Goal: Information Seeking & Learning: Learn about a topic

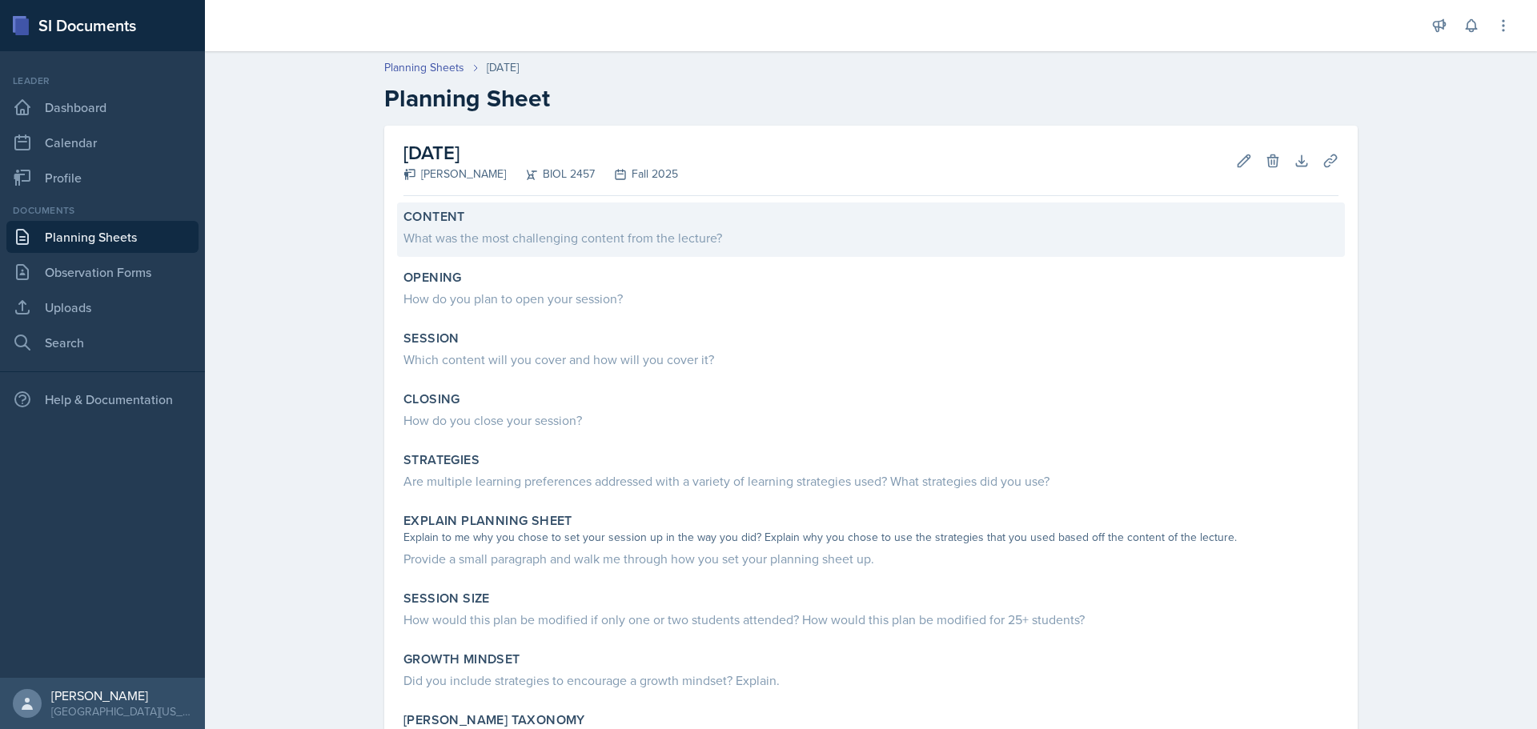
click at [498, 232] on div "What was the most challenging content from the lecture?" at bounding box center [870, 237] width 935 height 19
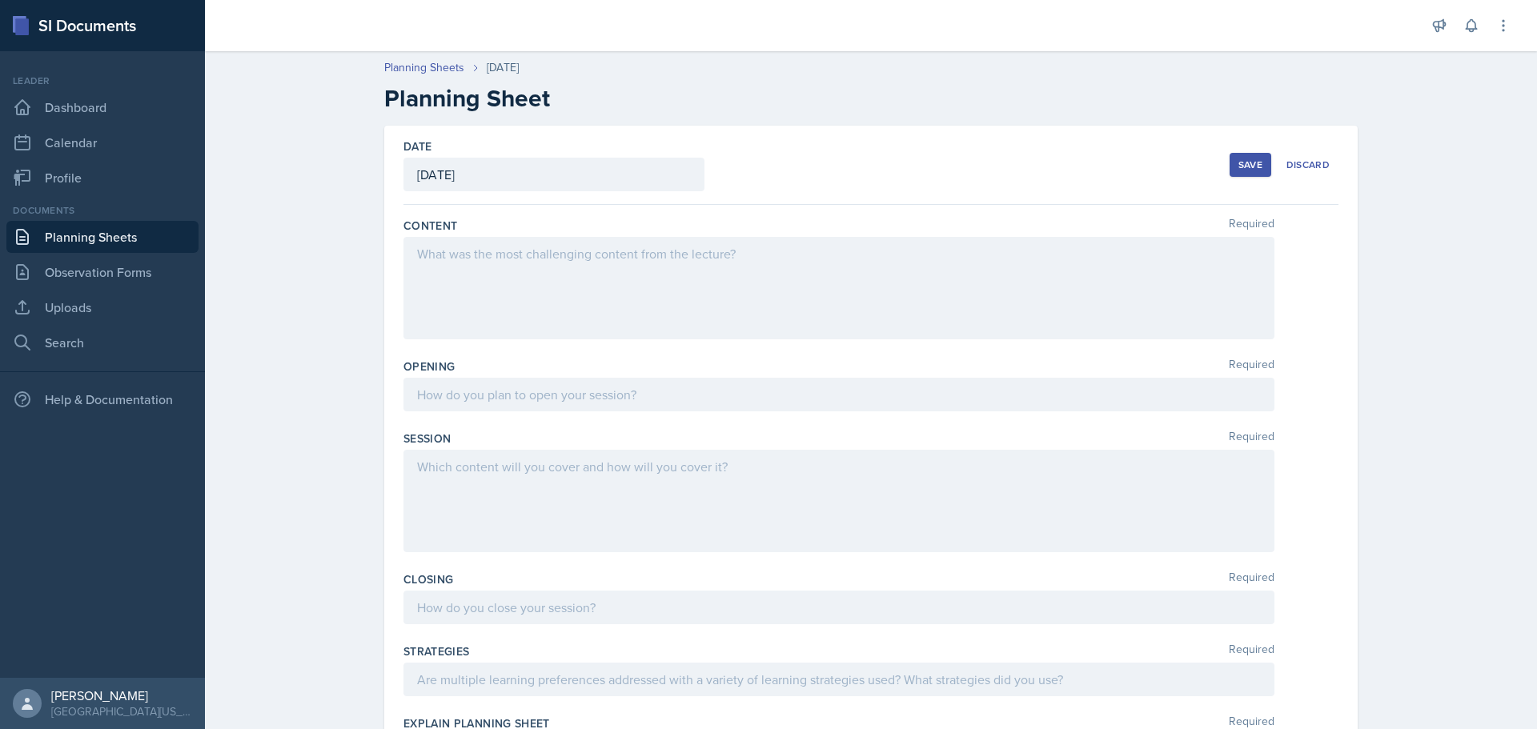
click at [454, 264] on div at bounding box center [838, 288] width 871 height 102
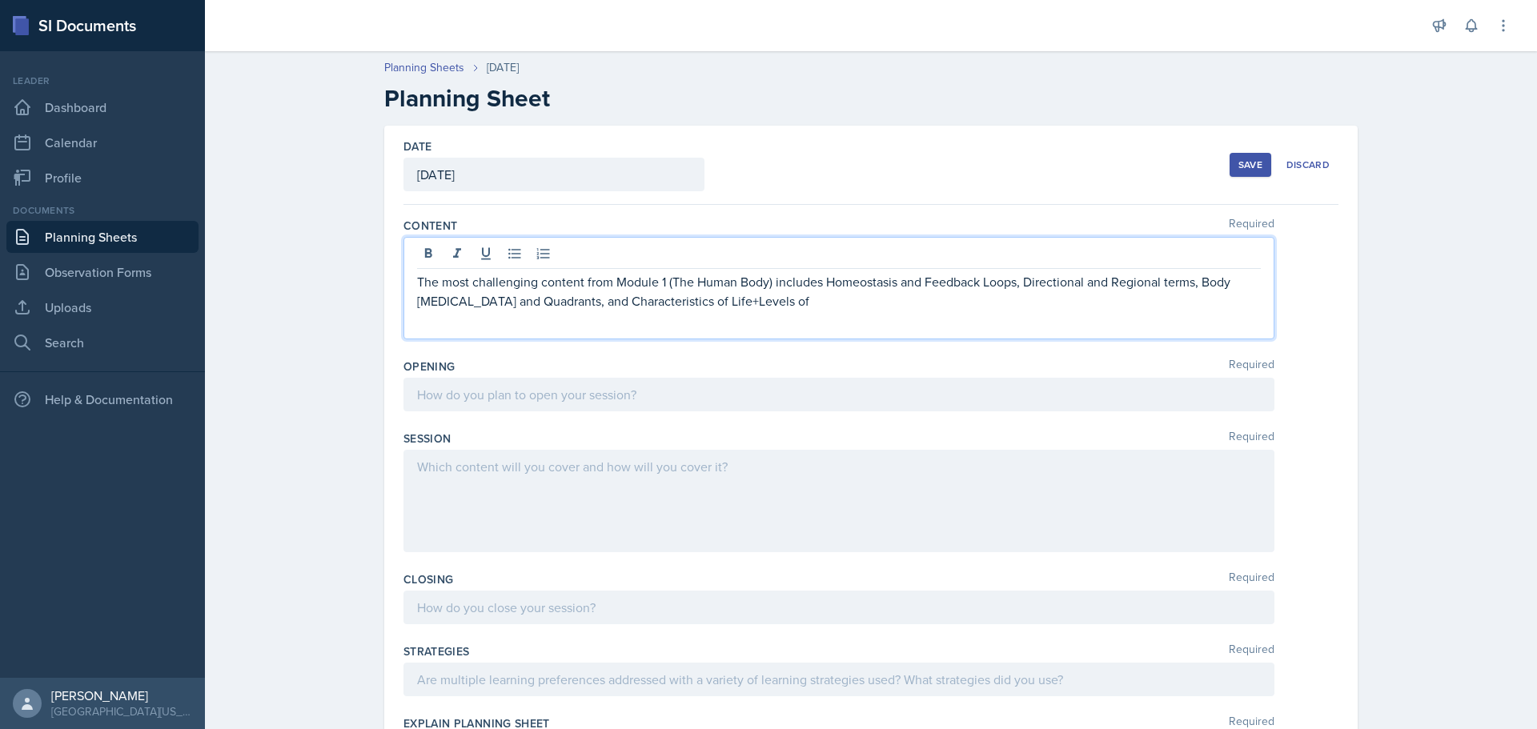
click at [685, 307] on p "The most challenging content from Module 1 (The Human Body) includes Homeostasi…" at bounding box center [839, 291] width 844 height 38
drag, startPoint x: 685, startPoint y: 307, endPoint x: 694, endPoint y: 304, distance: 9.1
click at [694, 304] on p "The most challenging content from Module 1 (The Human Body) includes Homeostasi…" at bounding box center [839, 291] width 844 height 38
click at [695, 301] on p "The most challenging content from Module 1 (The Human Body) includes Homeostasi…" at bounding box center [839, 291] width 844 height 38
click at [693, 306] on p "The most challenging content from Module 1 (The Human Body) includes Homeostasi…" at bounding box center [839, 291] width 844 height 38
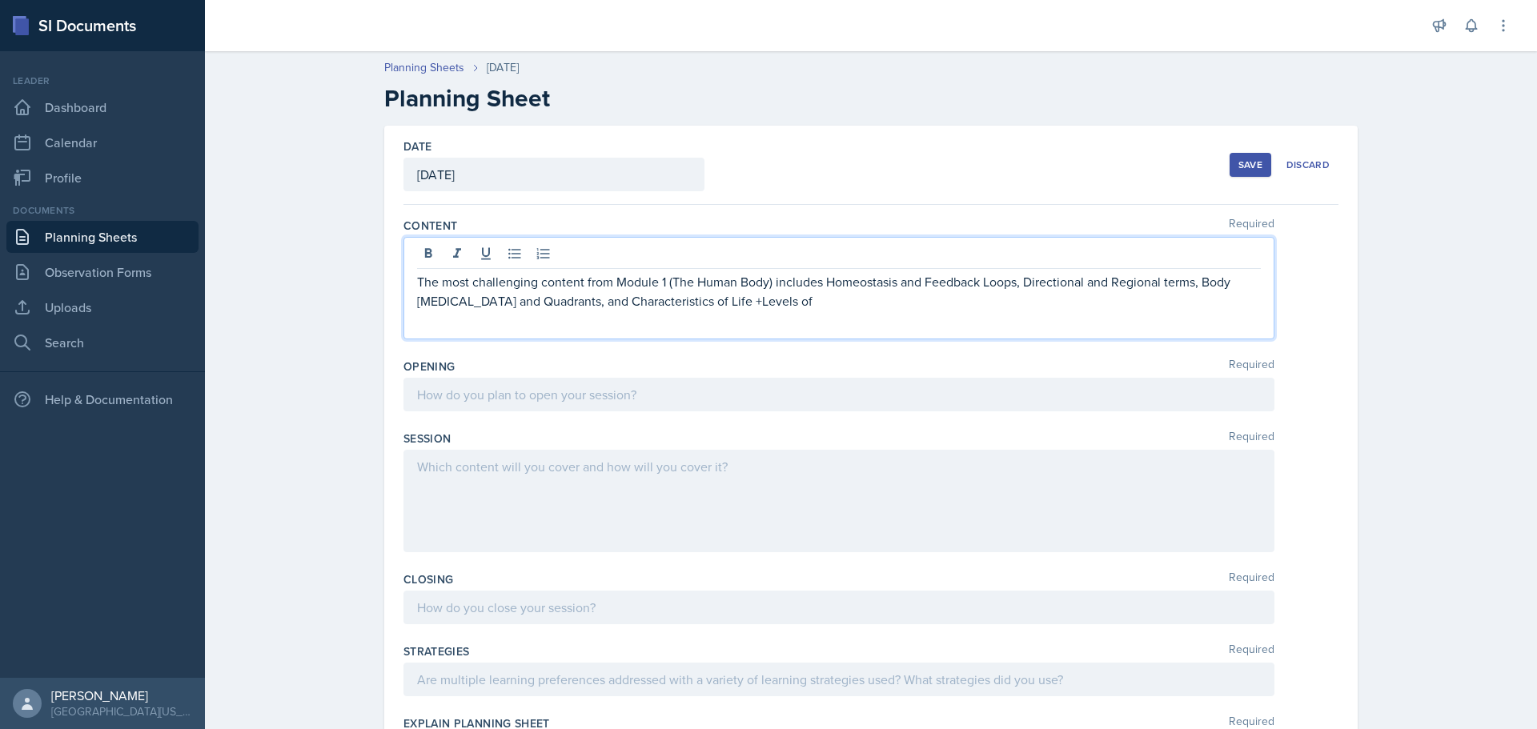
click at [700, 299] on p "The most challenging content from Module 1 (The Human Body) includes Homeostasi…" at bounding box center [839, 291] width 844 height 38
click at [756, 305] on p "The most challenging content from Module 1 (The Human Body) includes Homeostasi…" at bounding box center [839, 291] width 844 height 38
click at [820, 284] on p "The most challenging content from Module 1 (The Human Body) includes Homeostasi…" at bounding box center [839, 291] width 844 height 38
click at [622, 307] on p "Homeostasis and Feedback Loops, Directional and Regional terms, Body [MEDICAL_D…" at bounding box center [845, 310] width 831 height 38
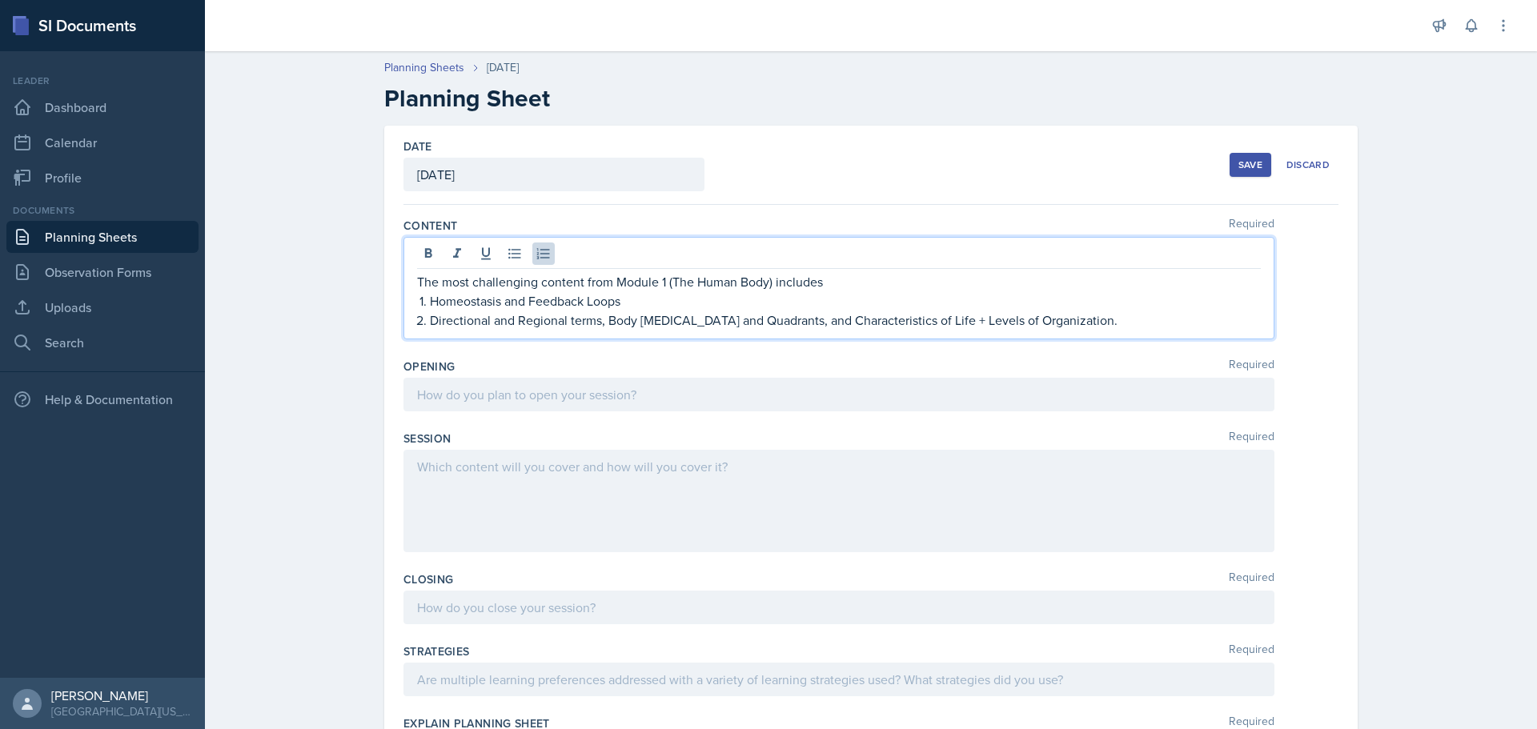
click at [622, 307] on p "Homeostasis and Feedback Loops" at bounding box center [845, 300] width 831 height 19
click at [430, 307] on li "Homeostasis and Feedback Loops:" at bounding box center [845, 300] width 831 height 19
click at [417, 307] on div "The most challenging content from Module 1 (The Human Body) includes Homeostasi…" at bounding box center [839, 301] width 844 height 58
click at [430, 326] on p "Directional and Regional terms, Body [MEDICAL_DATA] and Quadrants, and Characte…" at bounding box center [845, 320] width 831 height 19
click at [643, 298] on p "Homeostasis and Feedback Loops:" at bounding box center [845, 300] width 831 height 19
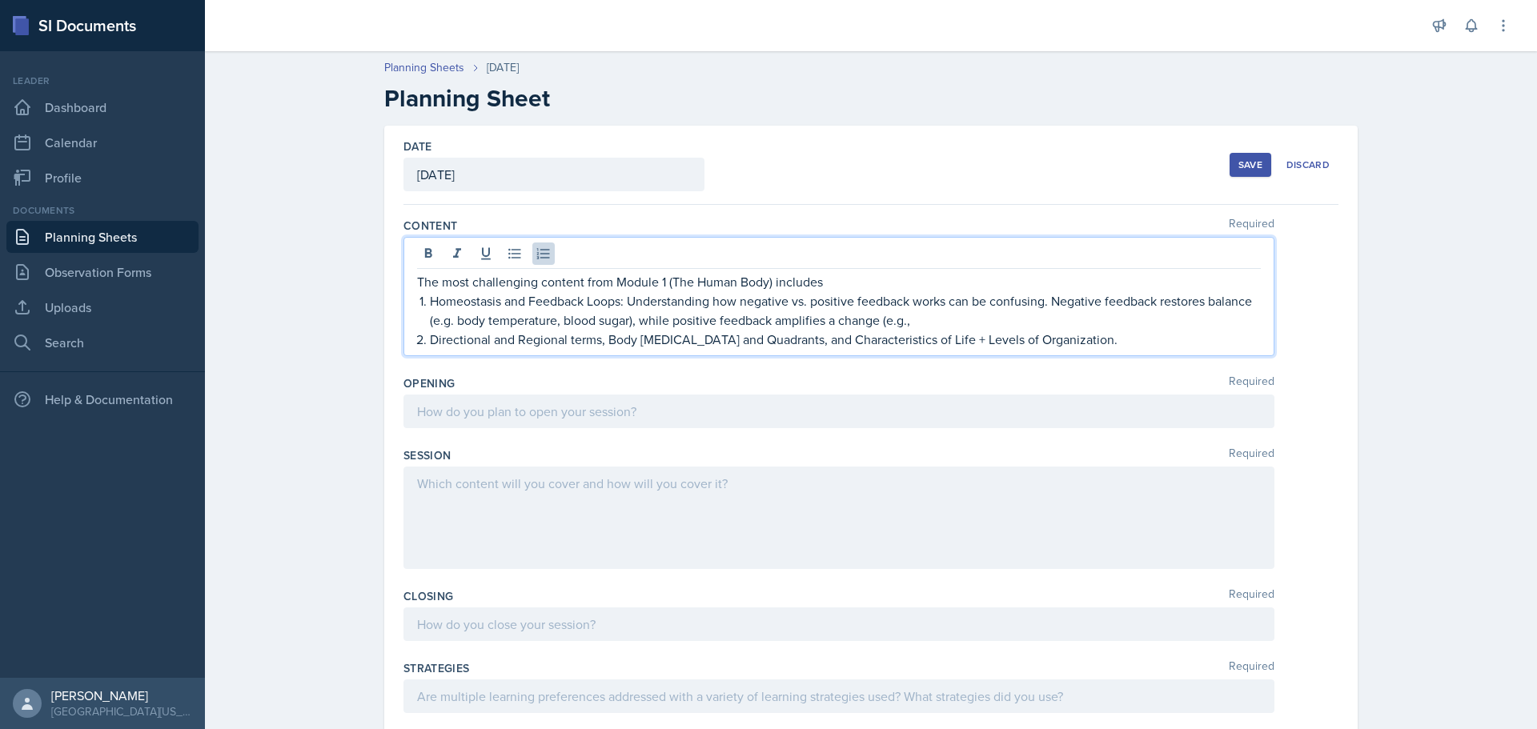
click at [447, 326] on p "Homeostasis and Feedback Loops: Understanding how negative vs. positive feedbac…" at bounding box center [845, 310] width 831 height 38
click at [912, 325] on p "Homeostasis and Feedback Loops: Understanding how negative vs. positive feedbac…" at bounding box center [845, 310] width 831 height 38
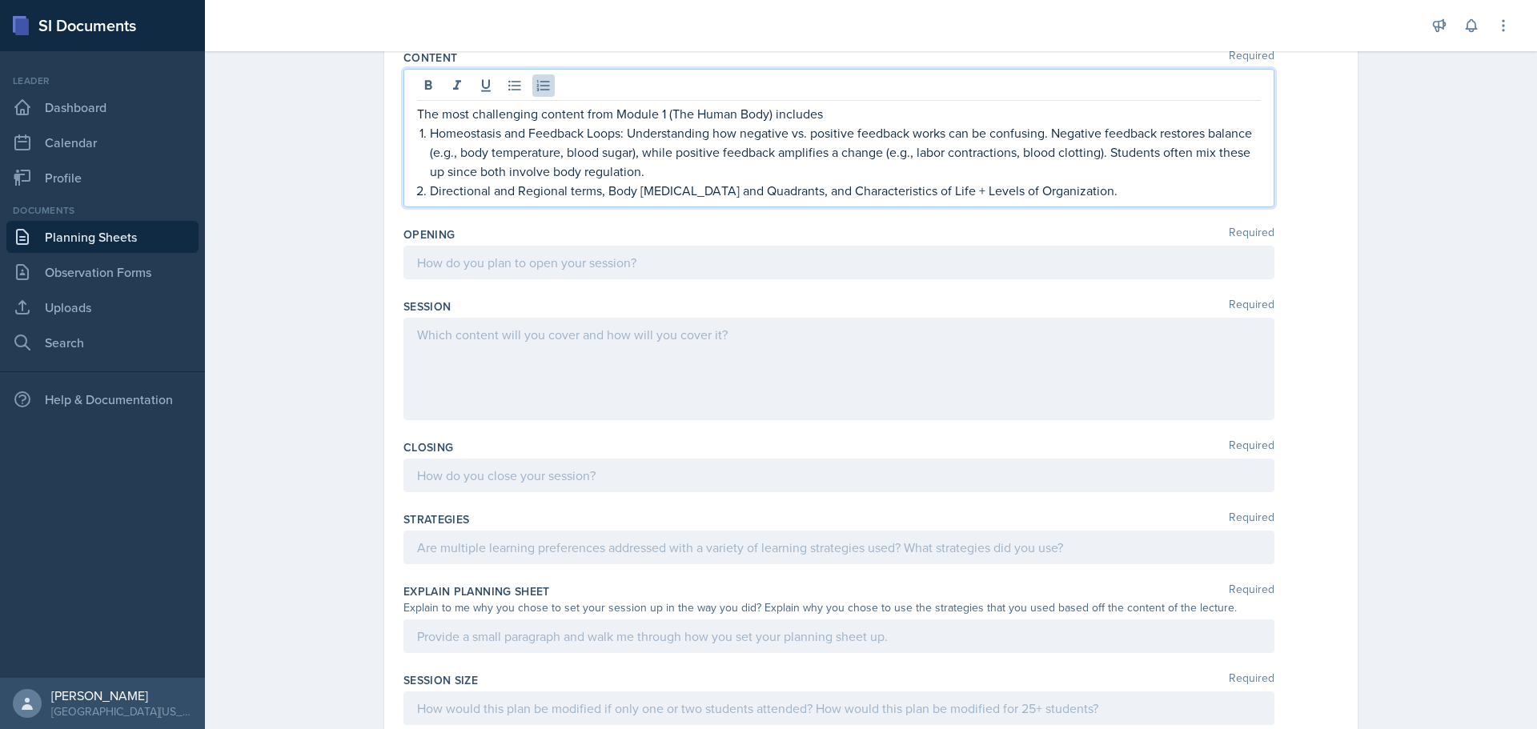
scroll to position [80, 0]
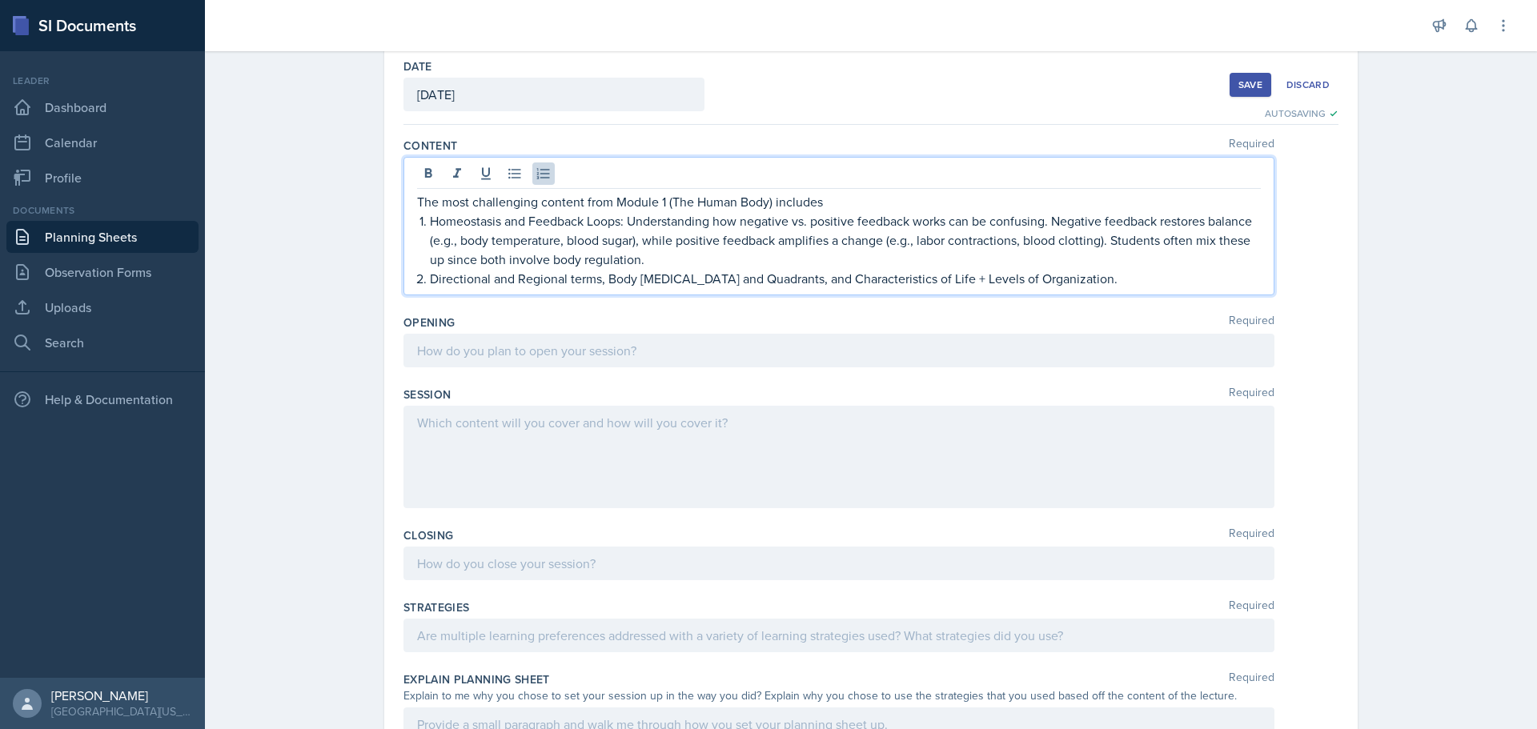
click at [599, 283] on p "Directional and Regional terms, Body [MEDICAL_DATA] and Quadrants, and Characte…" at bounding box center [845, 278] width 831 height 19
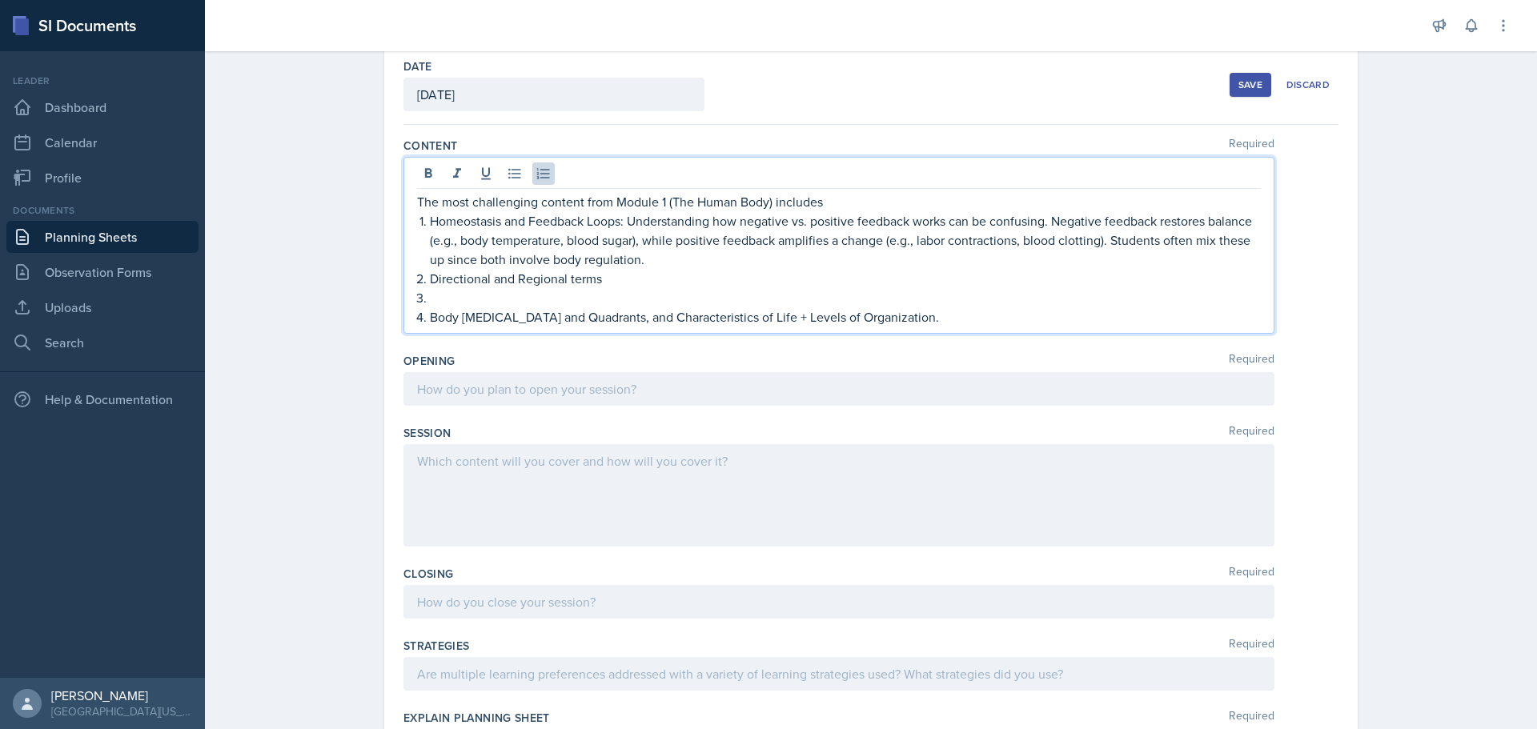
click at [503, 297] on p at bounding box center [845, 297] width 831 height 19
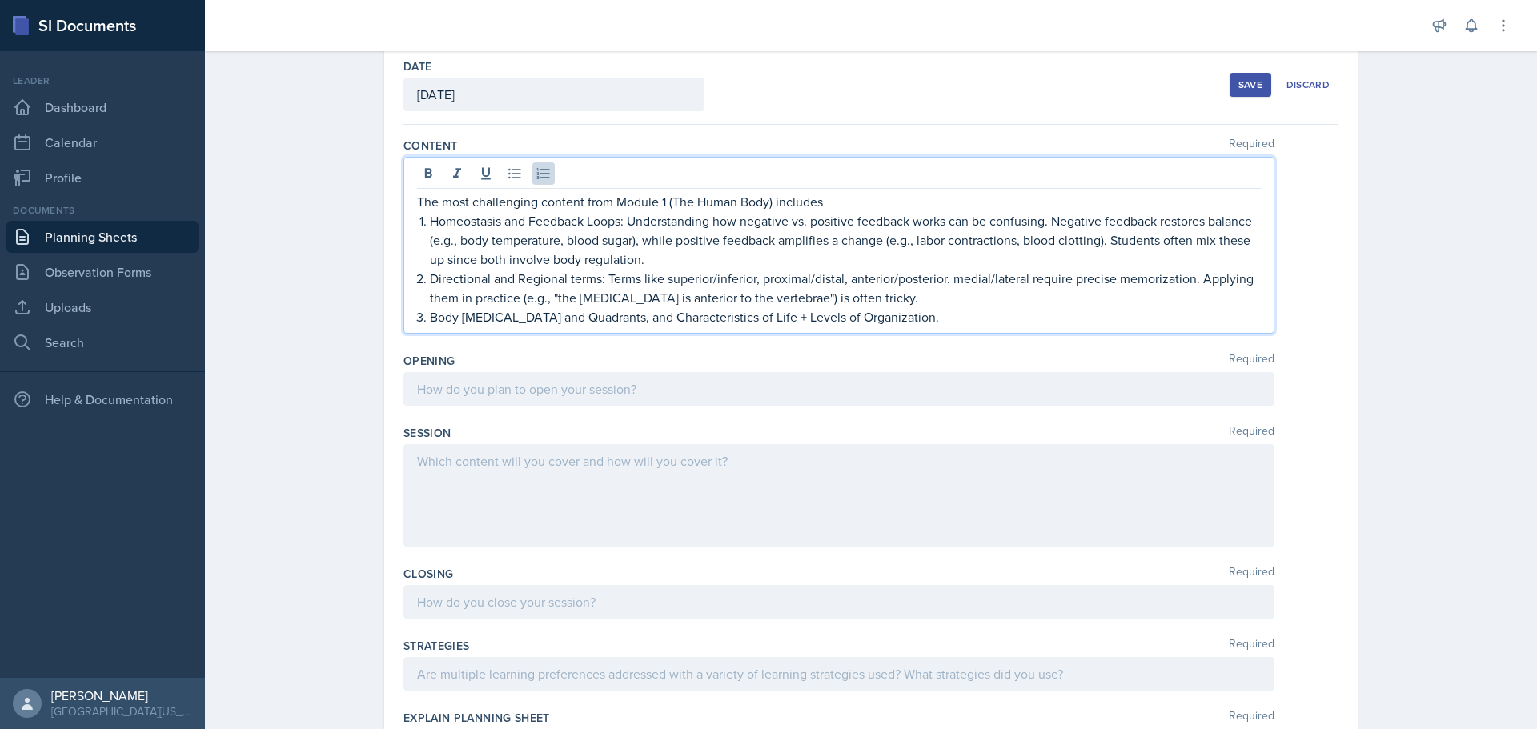
click at [596, 320] on p "Body [MEDICAL_DATA] and Quadrants, and Characteristics of Life + Levels of Orga…" at bounding box center [845, 316] width 831 height 19
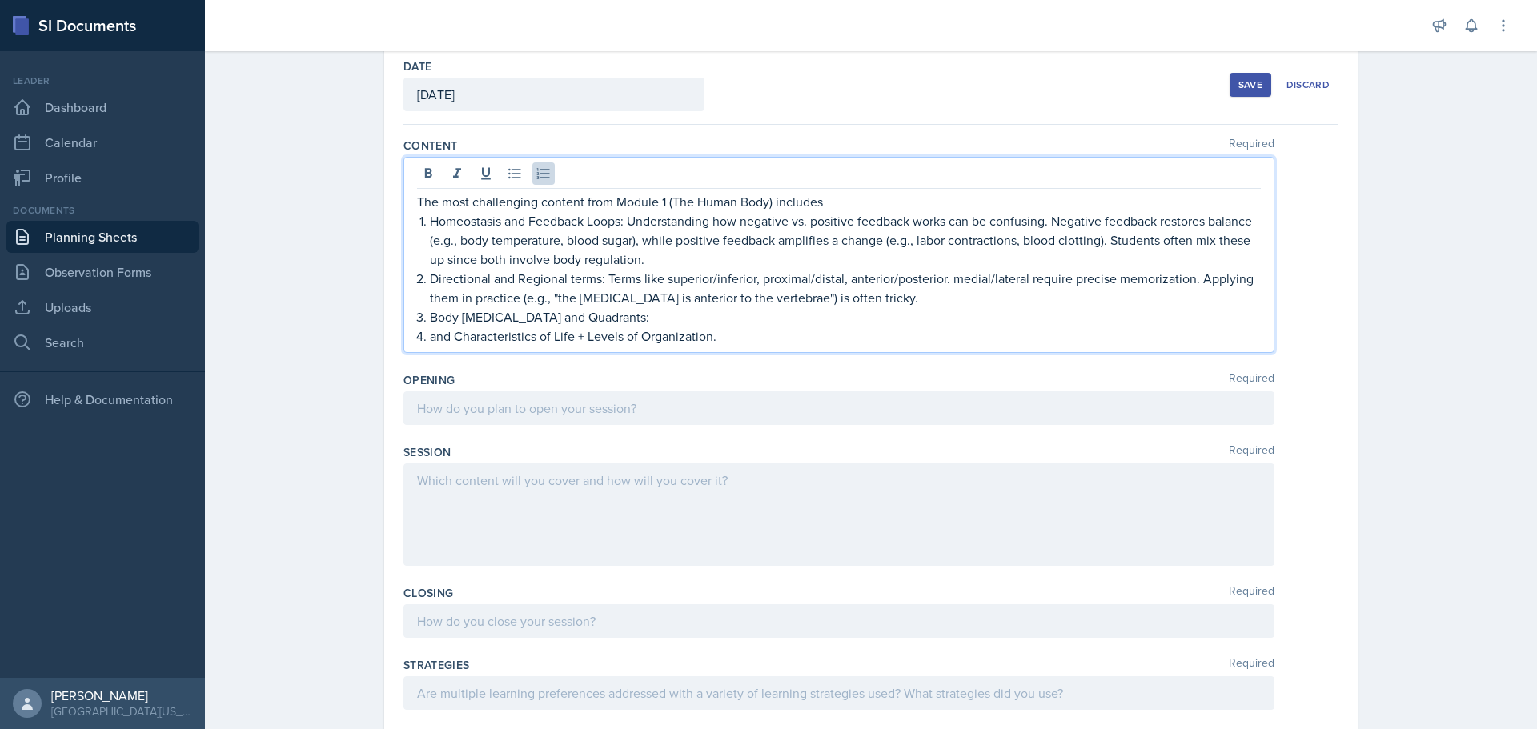
click at [610, 323] on p "Body [MEDICAL_DATA] and Quadrants:" at bounding box center [845, 316] width 831 height 19
click at [832, 209] on p "The most challenging content from Module 1 (The Human Body) includes" at bounding box center [839, 201] width 844 height 19
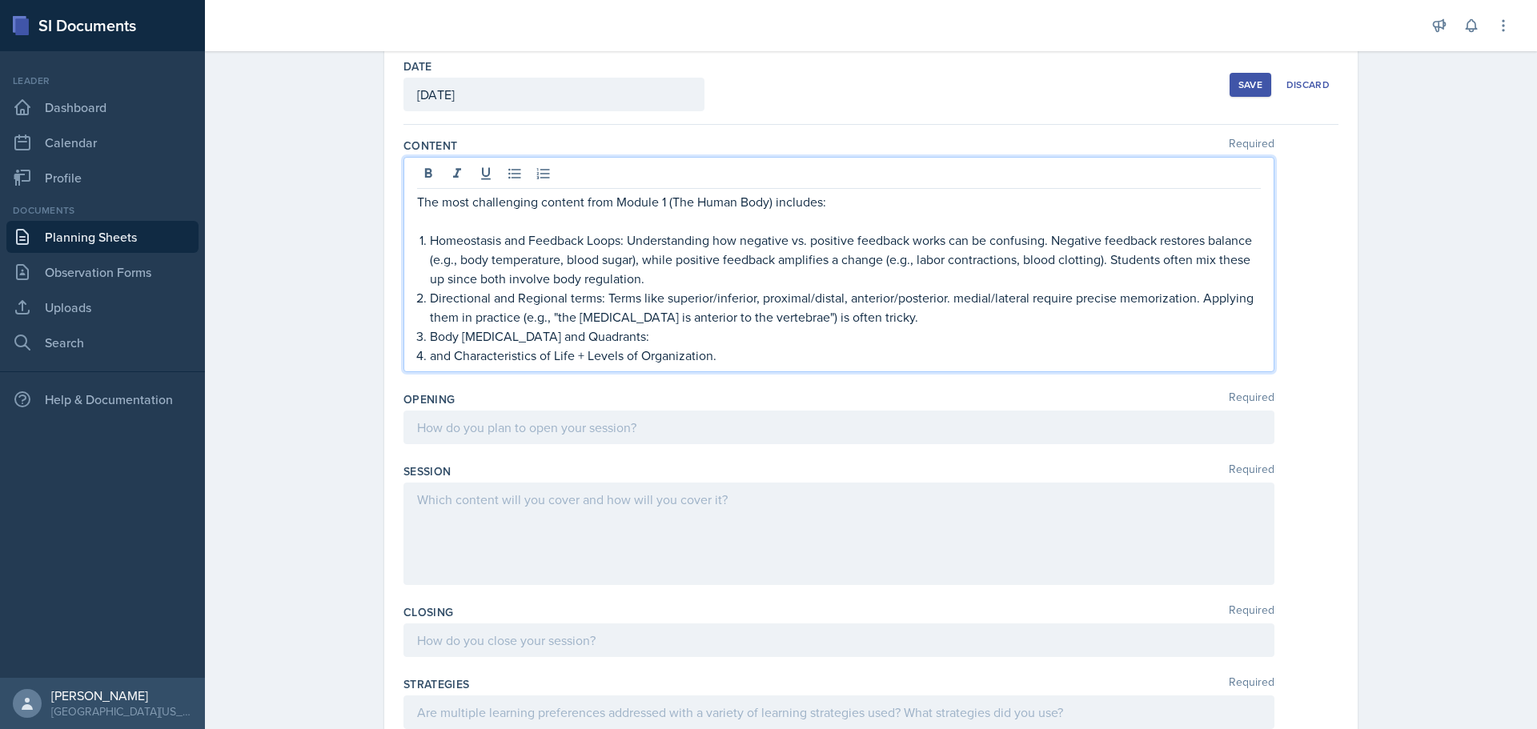
click at [700, 289] on p "Directional and Regional terms: Terms like superior/inferior, proximal/distal, …" at bounding box center [845, 307] width 831 height 38
click at [699, 284] on p "Homeostasis and Feedback Loops: Understanding how negative vs. positive feedbac…" at bounding box center [845, 259] width 831 height 58
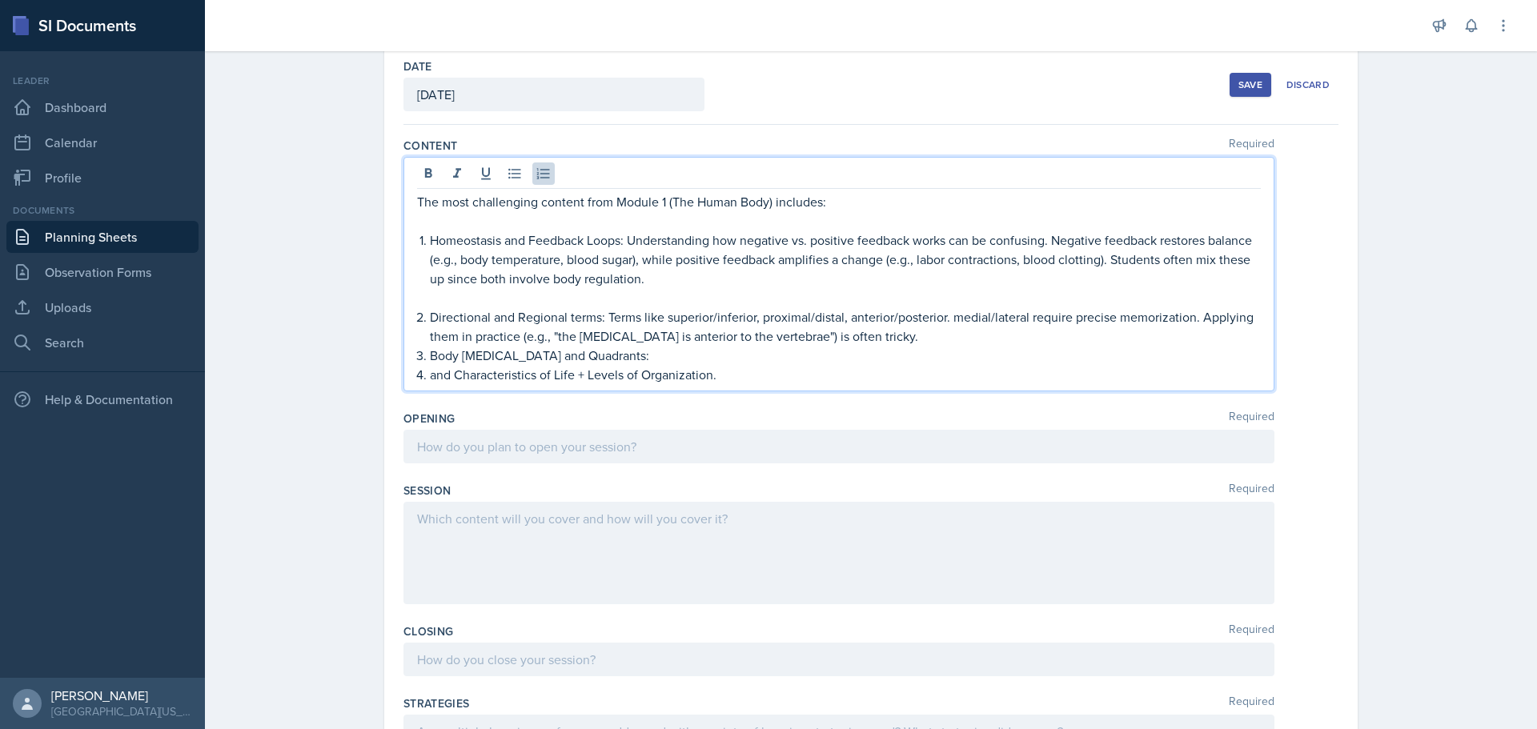
click at [881, 347] on p "Body [MEDICAL_DATA] and Quadrants:" at bounding box center [845, 355] width 831 height 19
click at [881, 339] on p "Directional and Regional terms: Terms like superior/inferior, proximal/distal, …" at bounding box center [845, 326] width 831 height 38
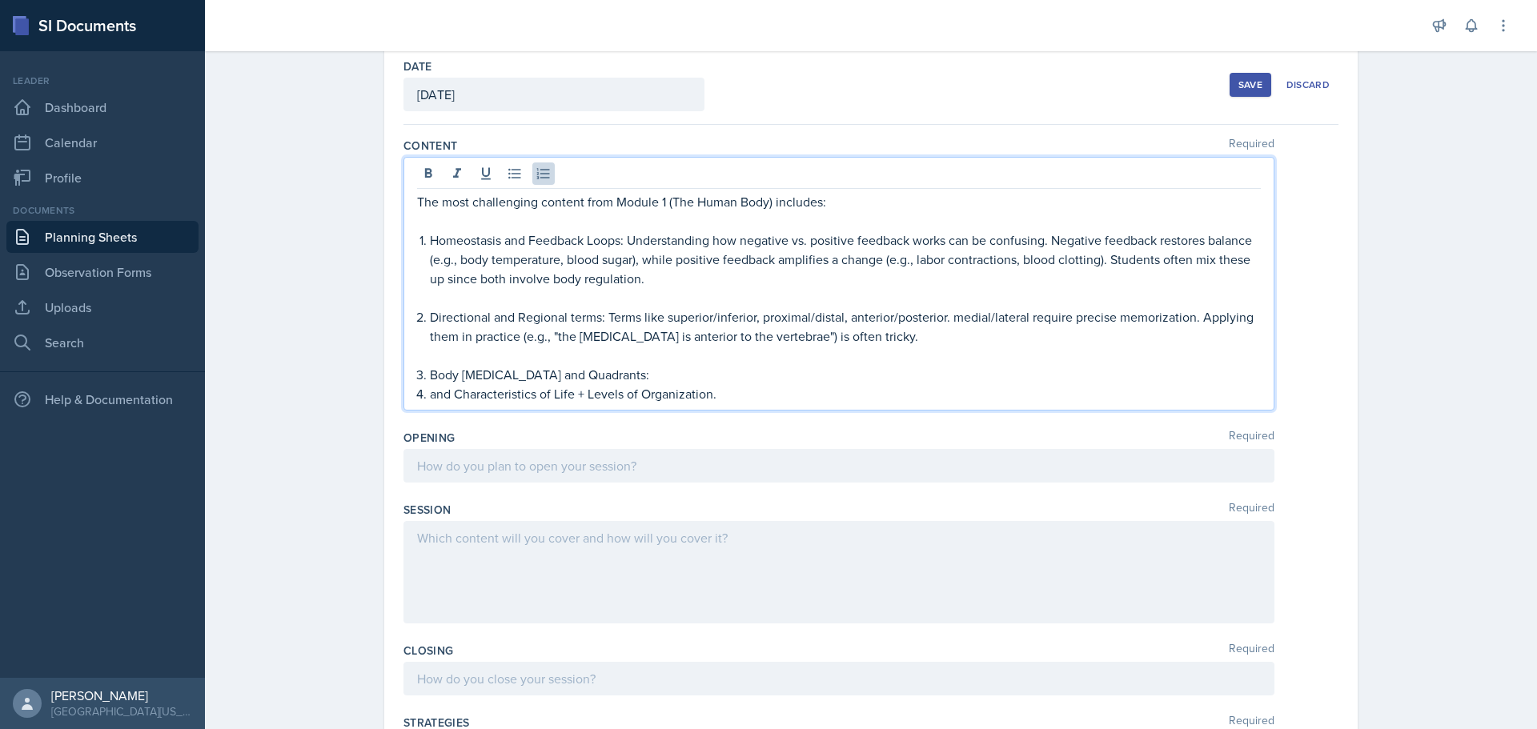
click at [602, 370] on p "Body [MEDICAL_DATA] and Quadrants:" at bounding box center [845, 374] width 831 height 19
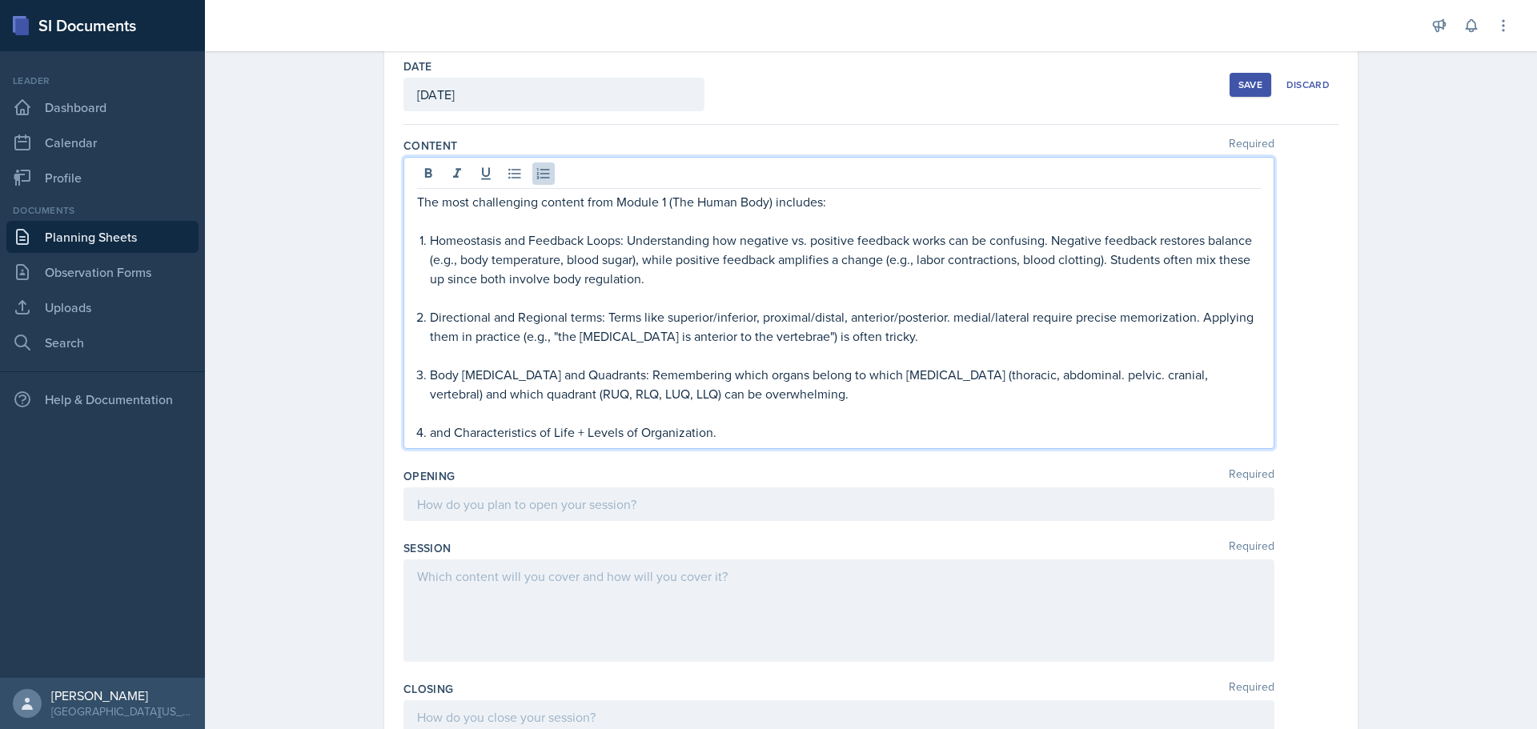
click at [744, 435] on p "and Characteristics of Life + Levels of Organization." at bounding box center [845, 432] width 831 height 19
click at [451, 430] on p "and Characteristics of Life + Levels of Organization." at bounding box center [845, 432] width 831 height 19
click at [559, 436] on p "Characteristics of Life + Levels of Organization." at bounding box center [845, 432] width 831 height 19
click at [704, 432] on p "Characteristics of Life and Levels of Organization." at bounding box center [845, 432] width 831 height 19
click at [949, 438] on p "Characteristics of Life and Levels of Organization: Students must recall nine d…" at bounding box center [845, 432] width 831 height 19
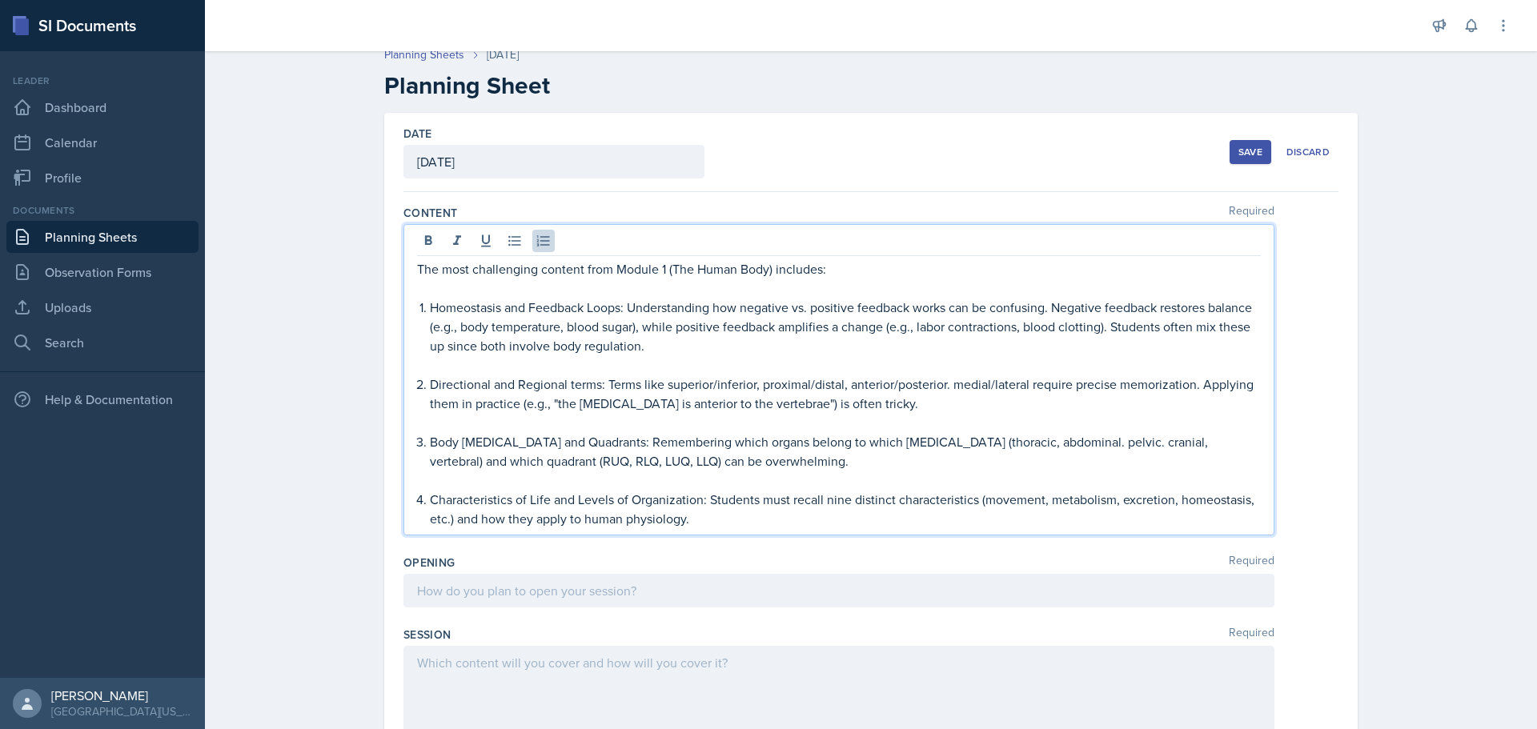
scroll to position [0, 0]
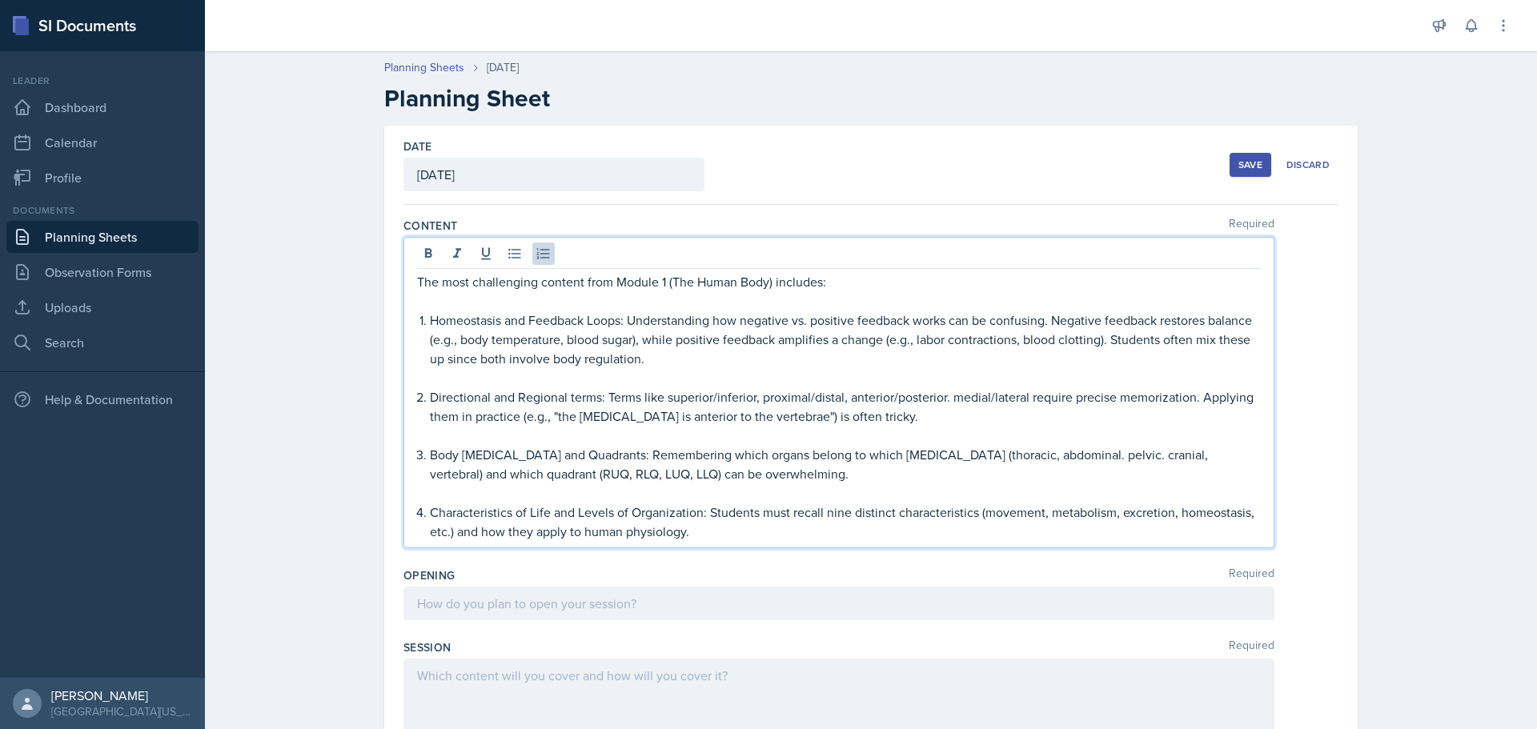
click at [651, 359] on p "Homeostasis and Feedback Loops: Understanding how negative vs. positive feedbac…" at bounding box center [845, 340] width 831 height 58
click at [710, 363] on p "Homeostasis and Feedback Loops: Understanding how negative vs. positive feedbac…" at bounding box center [845, 340] width 831 height 58
click at [891, 422] on p "Directional and Regional terms: Terms like superior/inferior, proximal/distal, …" at bounding box center [845, 406] width 831 height 38
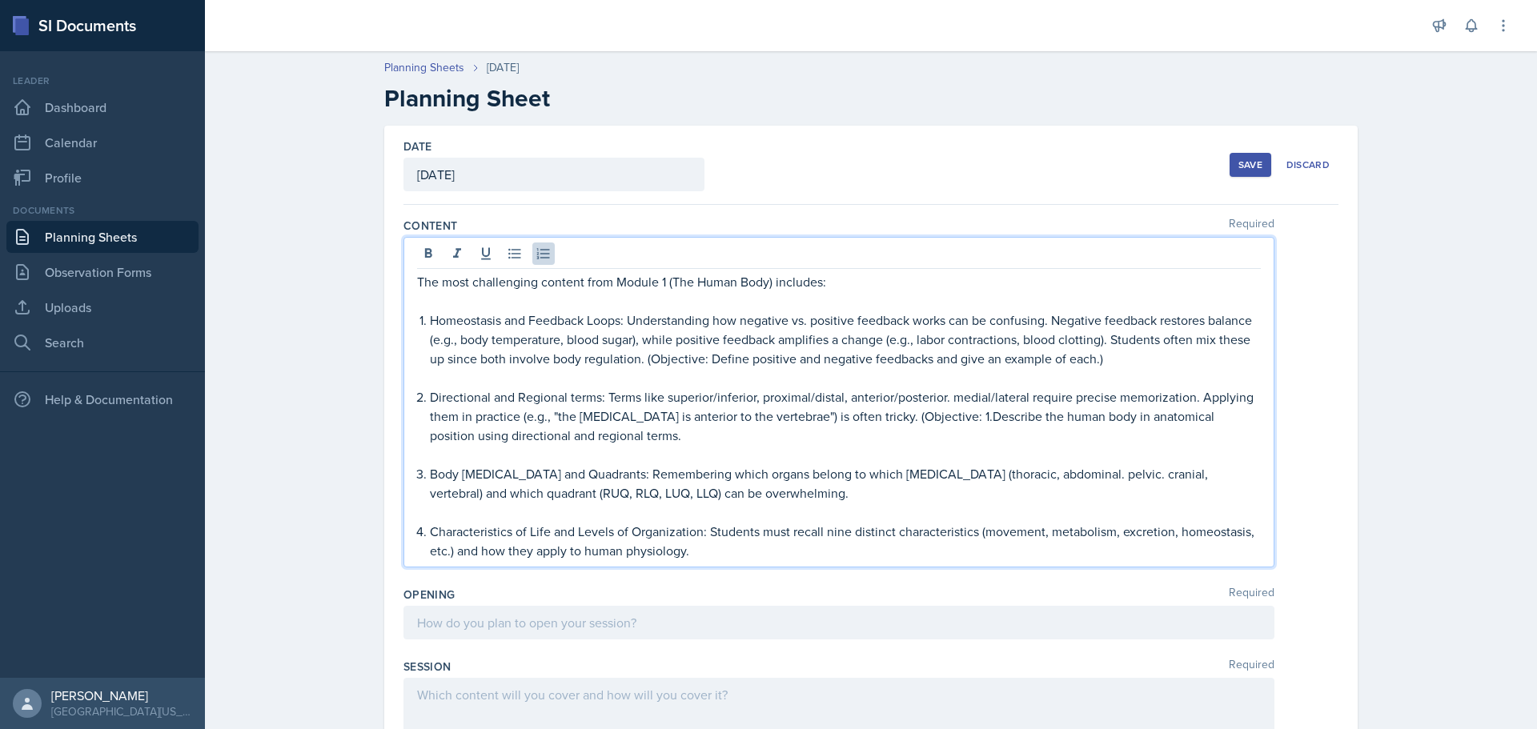
click at [932, 420] on p "Directional and Regional terms: Terms like superior/inferior, proximal/distal, …" at bounding box center [845, 416] width 831 height 58
click at [611, 444] on p "Directional and Regional terms: Terms like superior/inferior, proximal/distal, …" at bounding box center [845, 416] width 831 height 58
click at [732, 497] on p "Body [MEDICAL_DATA] and Quadrants: Remembering which organs belong to which [ME…" at bounding box center [845, 483] width 831 height 38
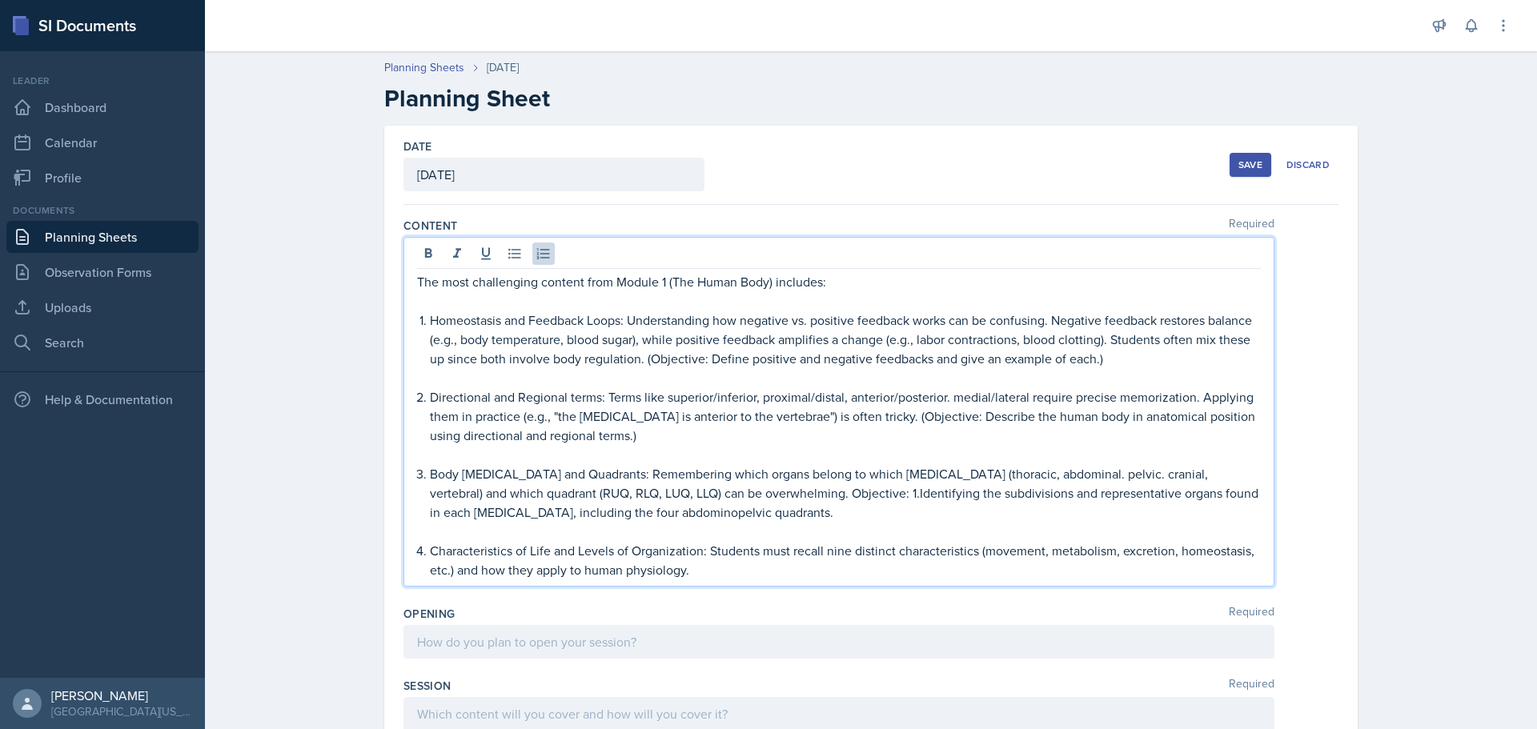
click at [798, 499] on p "Body [MEDICAL_DATA] and Quadrants: Remembering which organs belong to which [ME…" at bounding box center [845, 493] width 831 height 58
click at [795, 499] on p "Body [MEDICAL_DATA] and Quadrants: Remembering which organs belong to which [ME…" at bounding box center [845, 493] width 831 height 58
click at [729, 490] on p "Body [MEDICAL_DATA] and Quadrants: Remembering which organs belong to which [ME…" at bounding box center [845, 493] width 831 height 58
click at [716, 511] on p "Body [MEDICAL_DATA] and Quadrants: Remembering which organs belong to which [ME…" at bounding box center [845, 493] width 831 height 58
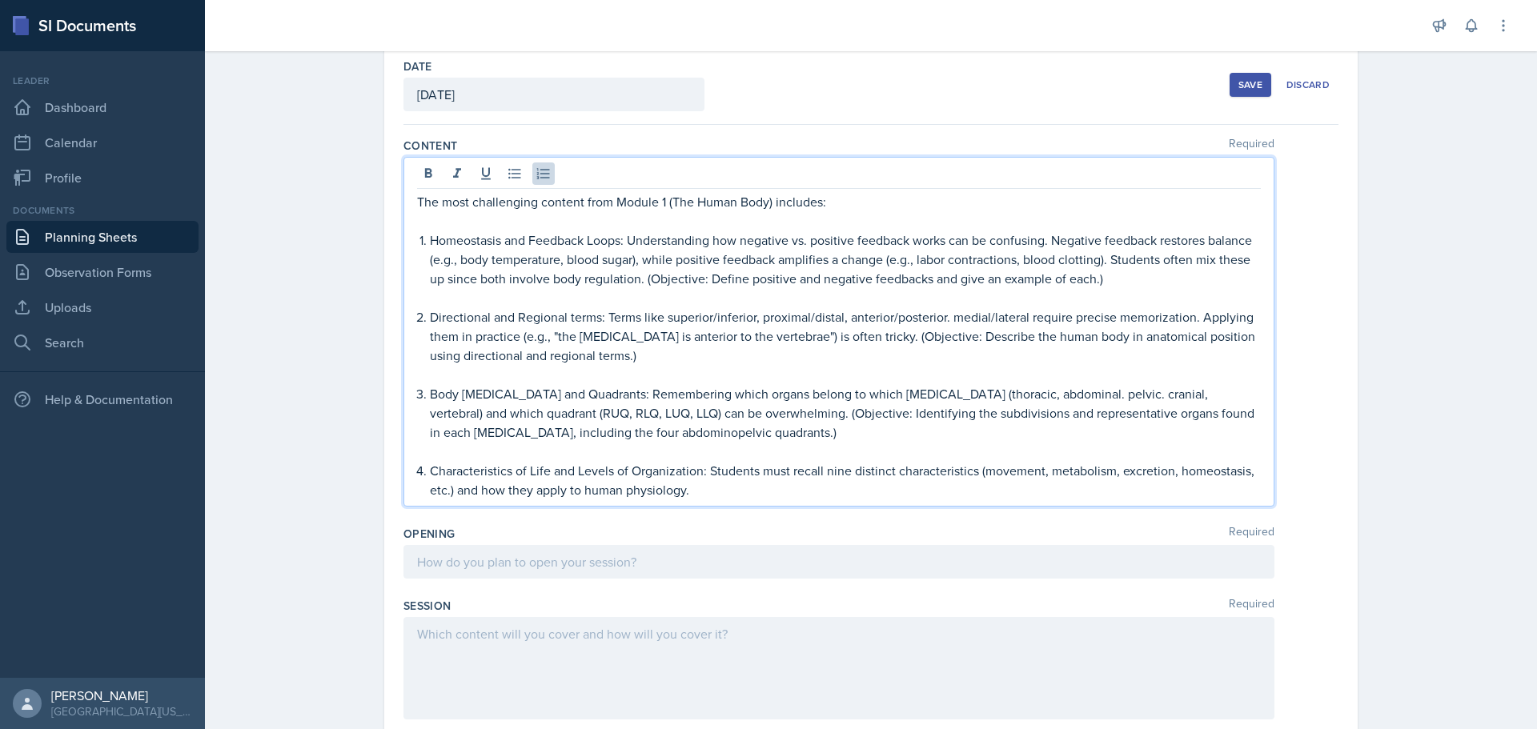
click at [711, 492] on p "Characteristics of Life and Levels of Organization: Students must recall nine d…" at bounding box center [845, 480] width 831 height 38
click at [757, 494] on p "Characteristics of Life and Levels of Organization: Students must recall nine d…" at bounding box center [845, 480] width 831 height 38
click at [993, 494] on p "Characteristics of Life and Levels of Organization: Students must recall nine d…" at bounding box center [845, 480] width 831 height 38
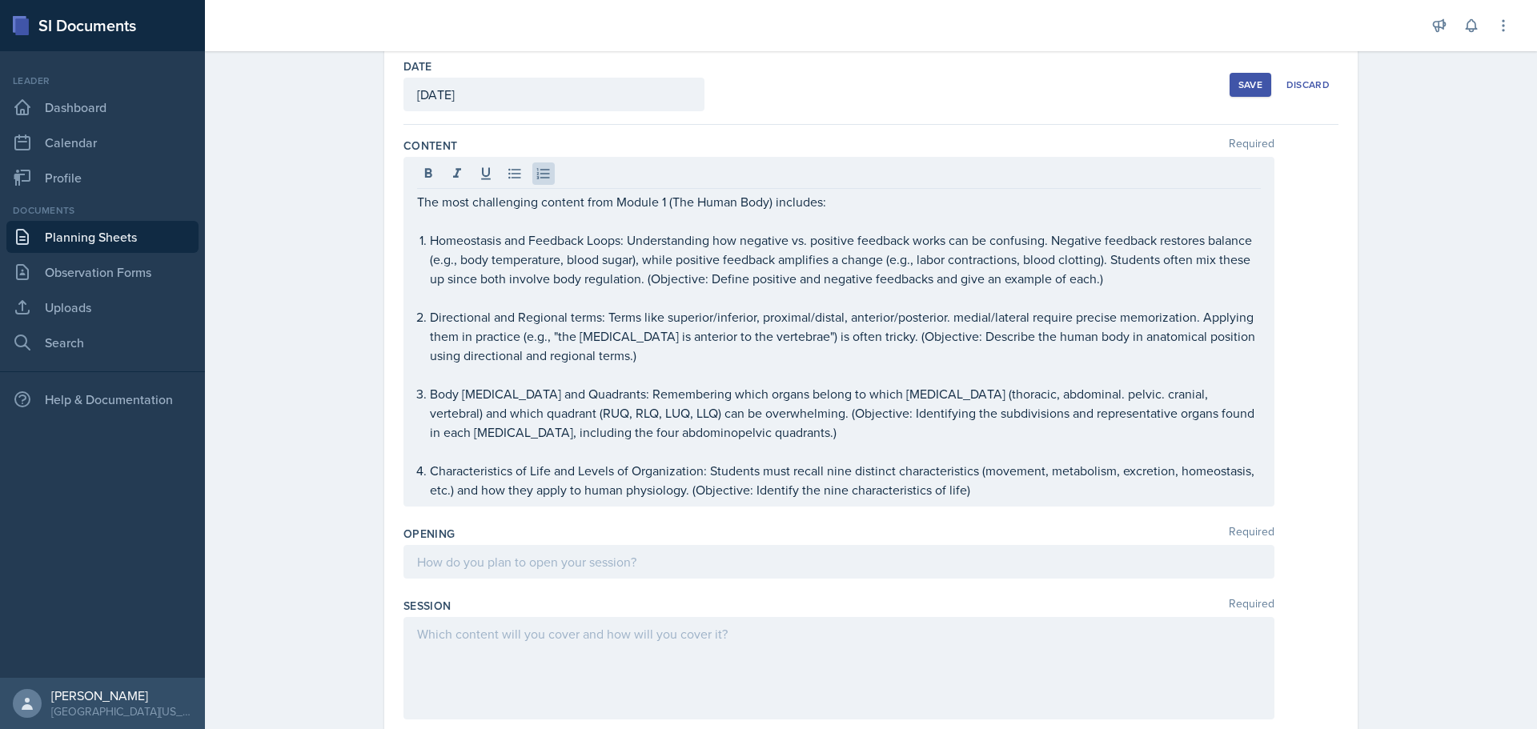
click at [1336, 369] on div "Date [DATE] [DATE] 27 28 29 30 31 1 2 3 4 5 6 7 8 9 10 11 12 13 14 15 16 17 18 …" at bounding box center [870, 656] width 973 height 1220
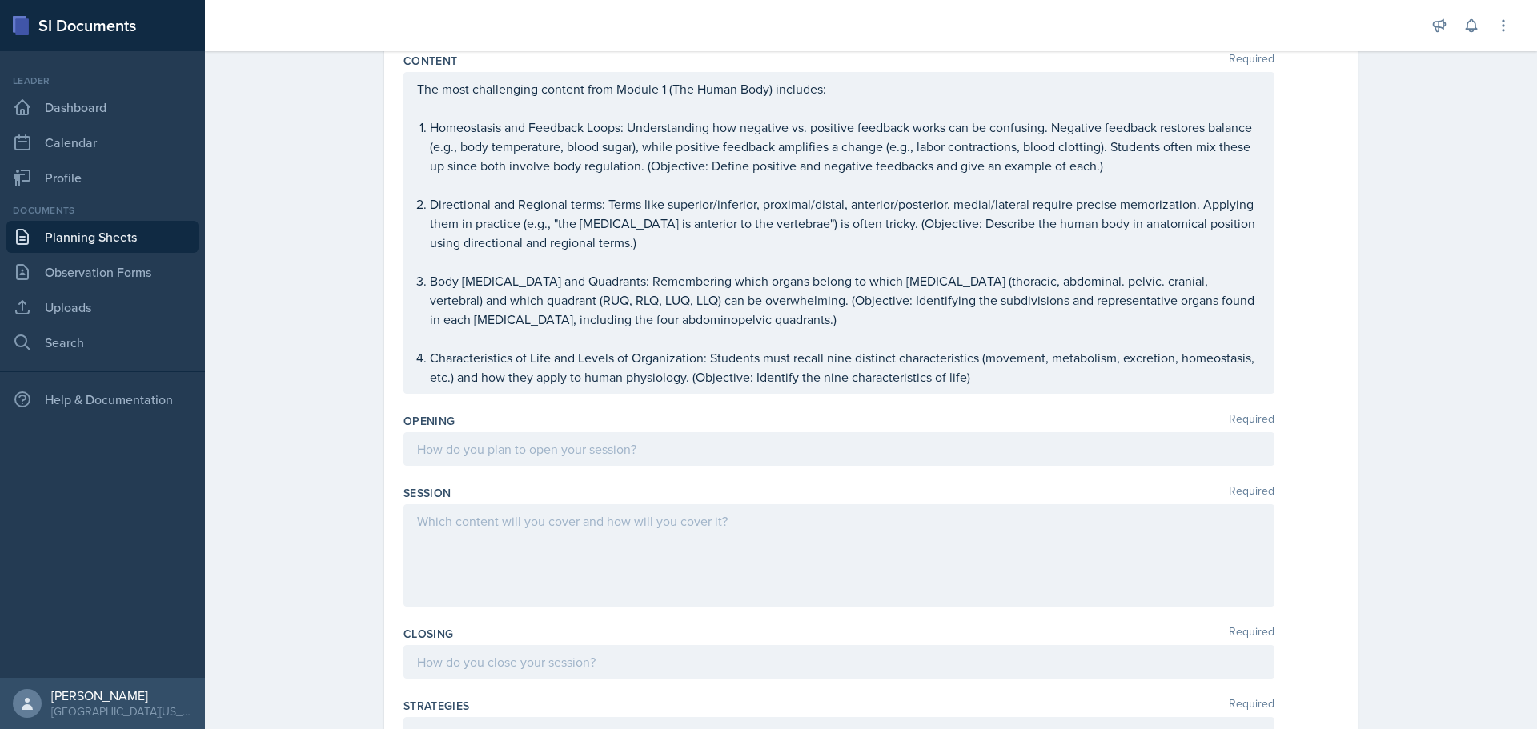
scroll to position [160, 0]
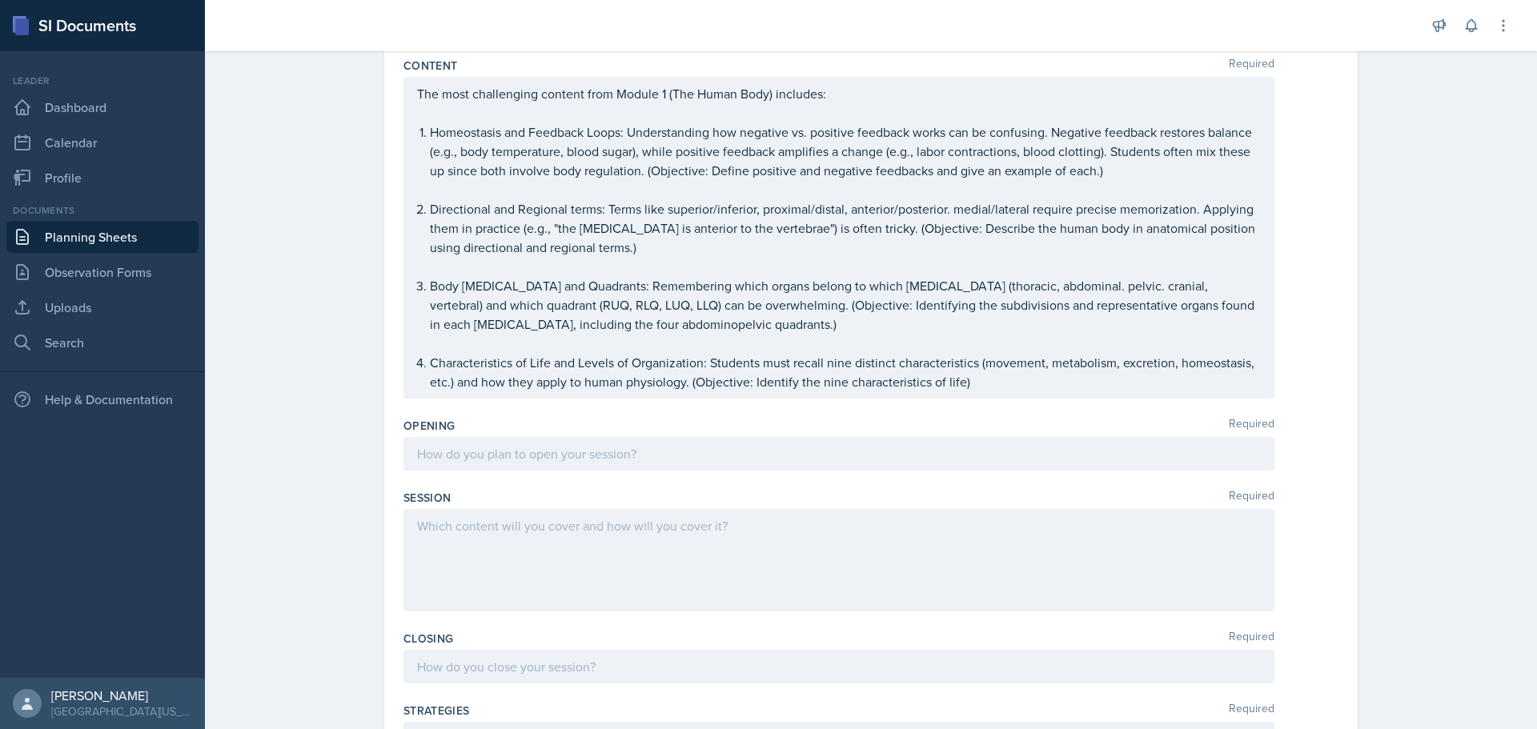
click at [460, 458] on p at bounding box center [839, 453] width 844 height 19
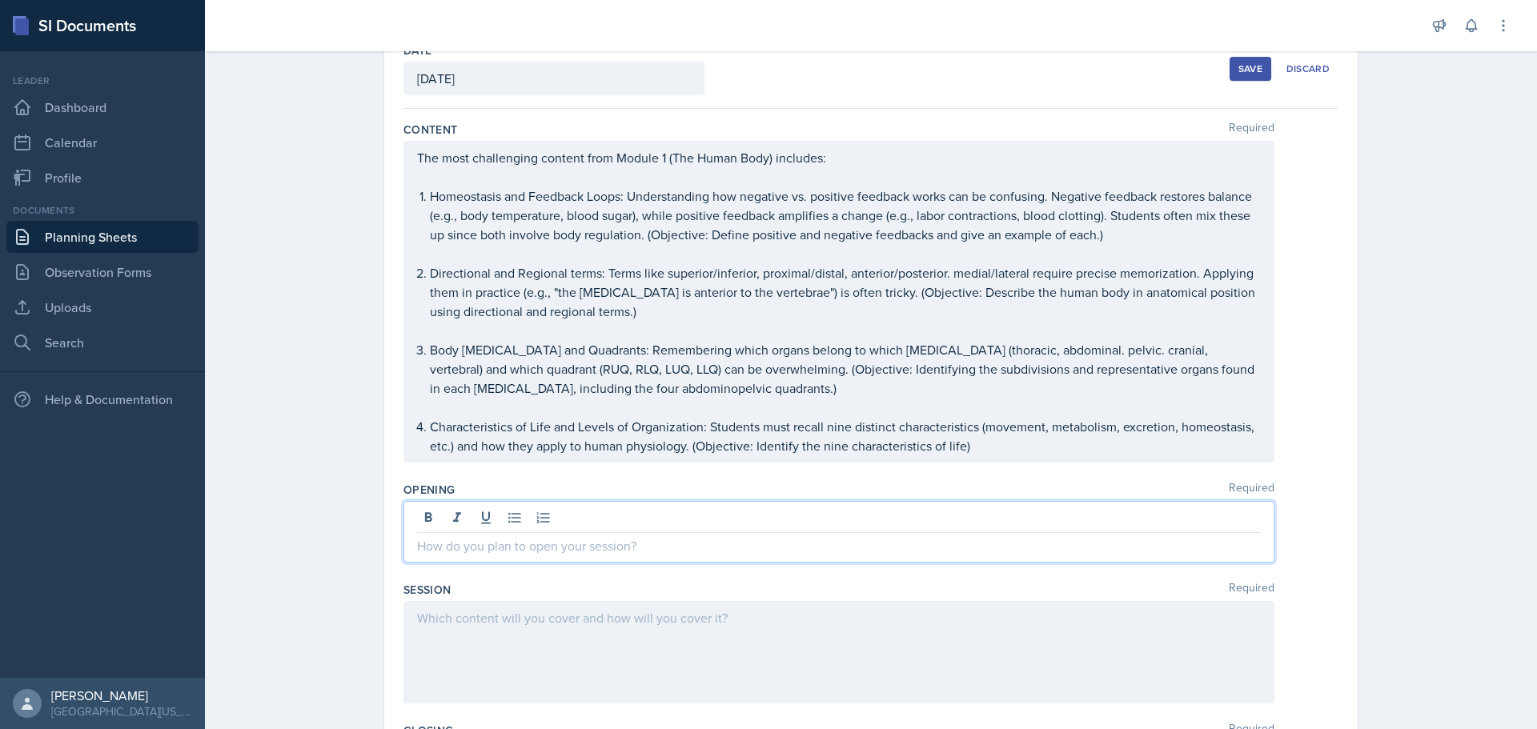
scroll to position [95, 0]
